Goal: Information Seeking & Learning: Learn about a topic

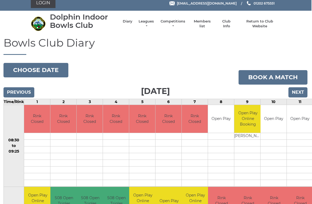
scroll to position [0, 1]
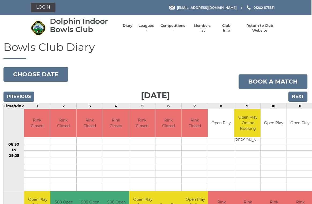
click at [21, 94] on input "Previous" at bounding box center [18, 97] width 31 height 10
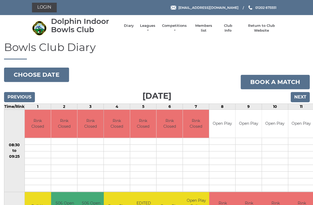
click at [303, 94] on input "Next" at bounding box center [299, 97] width 19 height 10
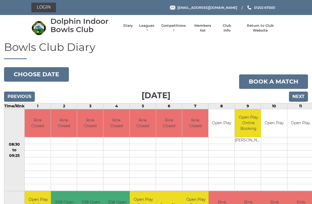
click at [40, 6] on link "Login" at bounding box center [43, 8] width 25 height 10
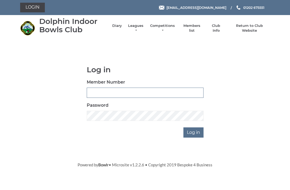
click at [92, 89] on input "Member Number" at bounding box center [145, 92] width 117 height 10
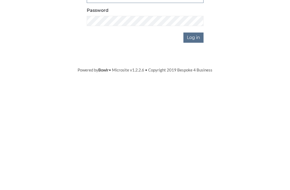
type input "1987"
click at [195, 127] on input "Log in" at bounding box center [193, 132] width 20 height 10
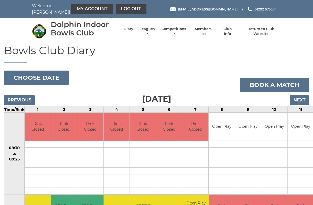
scroll to position [2, 0]
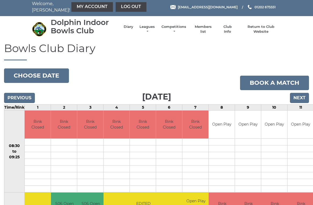
click at [208, 29] on link "Members list" at bounding box center [203, 29] width 22 height 10
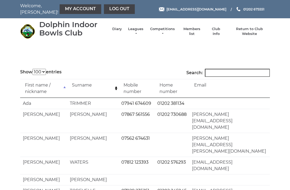
select select "100"
click at [217, 74] on input "Search:" at bounding box center [237, 73] width 65 height 8
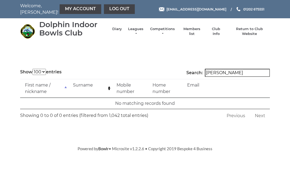
click at [233, 71] on input "Melissa" at bounding box center [237, 73] width 65 height 8
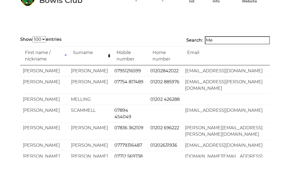
type input "M"
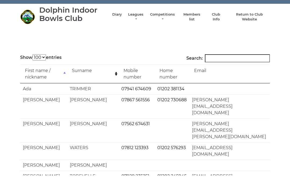
click at [217, 69] on input "Search:" at bounding box center [237, 73] width 65 height 8
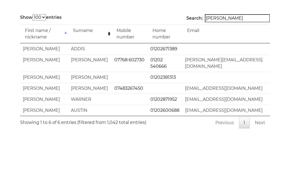
scroll to position [17, 0]
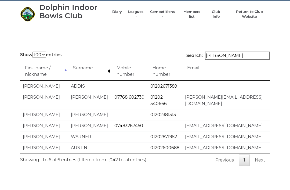
type input "Derek"
click at [219, 15] on link "Club Info" at bounding box center [216, 14] width 16 height 10
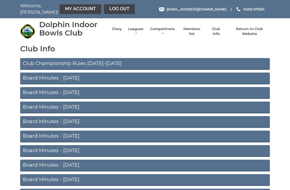
click at [141, 76] on link "Board Minutes - July 2025" at bounding box center [145, 78] width 250 height 12
click at [96, 64] on link "Club Championship Rules [DATE]-[DATE]" at bounding box center [145, 64] width 250 height 12
click at [122, 31] on link "Diary" at bounding box center [117, 29] width 10 height 5
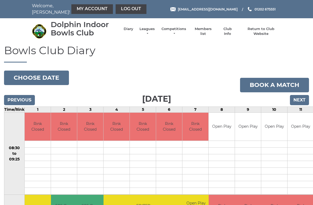
click at [116, 8] on link "Log out" at bounding box center [131, 9] width 31 height 10
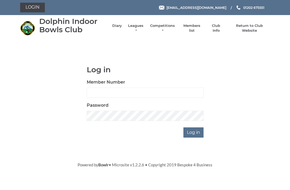
click at [118, 28] on link "Diary" at bounding box center [117, 25] width 10 height 5
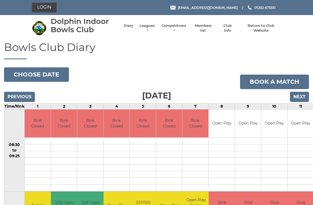
scroll to position [2, 0]
